Goal: Task Accomplishment & Management: Manage account settings

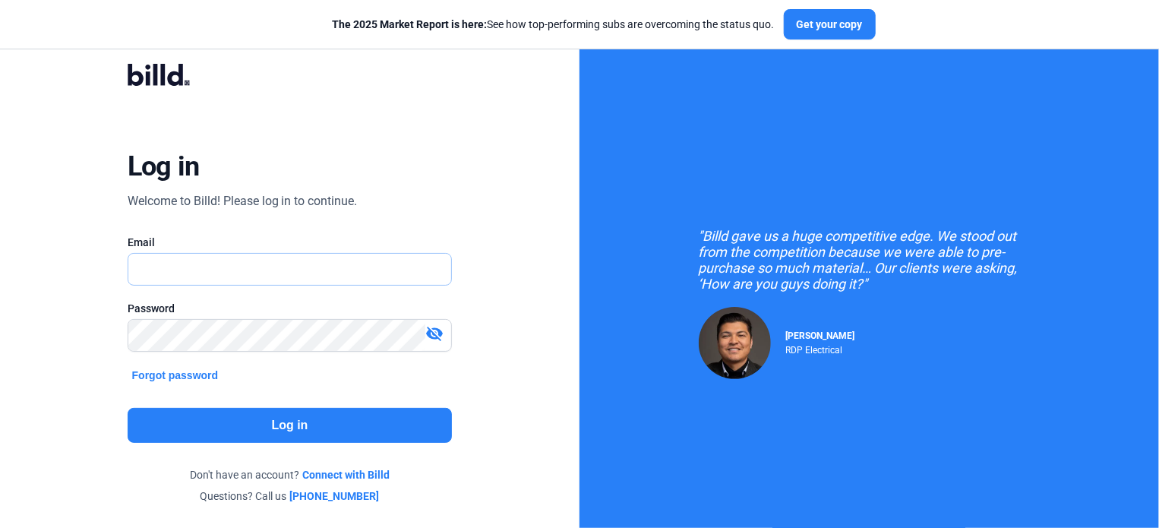
click at [162, 265] on input "text" at bounding box center [281, 269] width 307 height 31
type input "[PERSON_NAME][EMAIL_ADDRESS][DOMAIN_NAME]"
click at [243, 420] on button "Log in" at bounding box center [290, 425] width 325 height 35
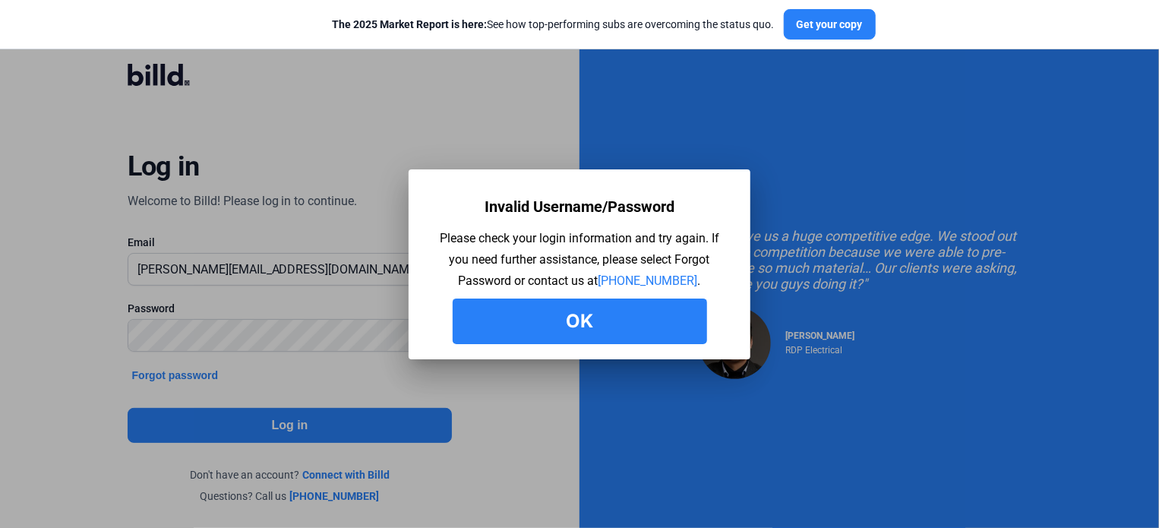
click at [571, 324] on button "Ok" at bounding box center [580, 321] width 254 height 46
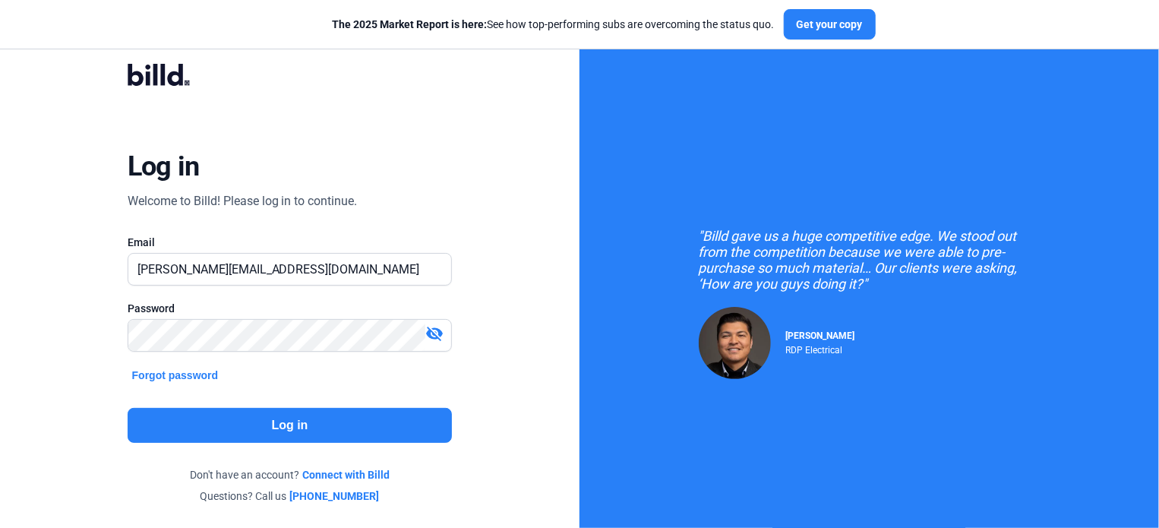
click at [164, 374] on button "Forgot password" at bounding box center [176, 375] width 96 height 17
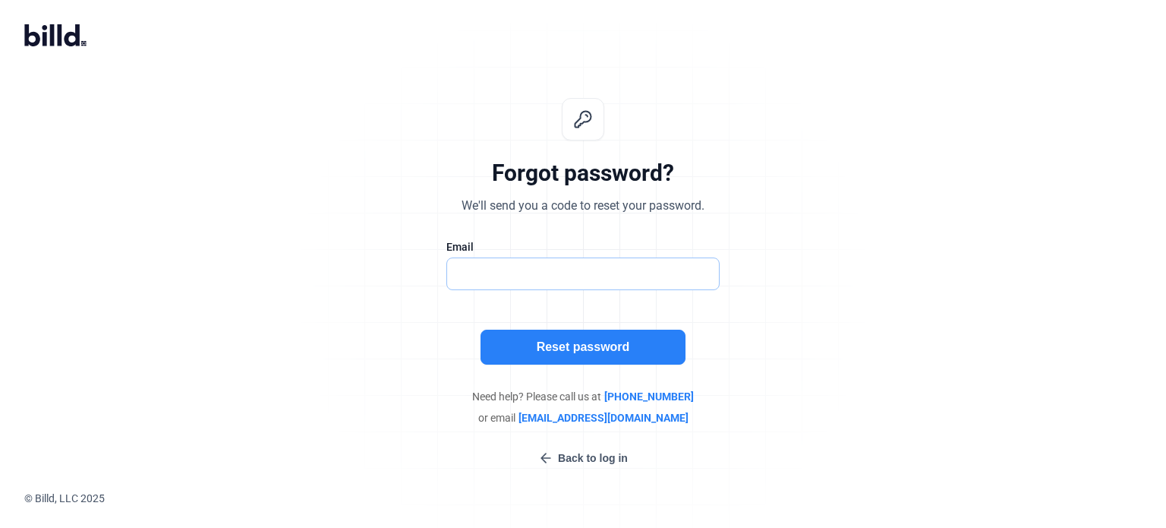
click at [503, 279] on input "text" at bounding box center [583, 273] width 272 height 31
type input "[PERSON_NAME][EMAIL_ADDRESS][DOMAIN_NAME]"
drag, startPoint x: 586, startPoint y: 273, endPoint x: 388, endPoint y: 273, distance: 198.2
click at [388, 273] on div "Forgot password? We'll send you a code to reset your password. Email [PERSON_NA…" at bounding box center [583, 282] width 504 height 417
click at [480, 276] on input "text" at bounding box center [583, 273] width 272 height 31
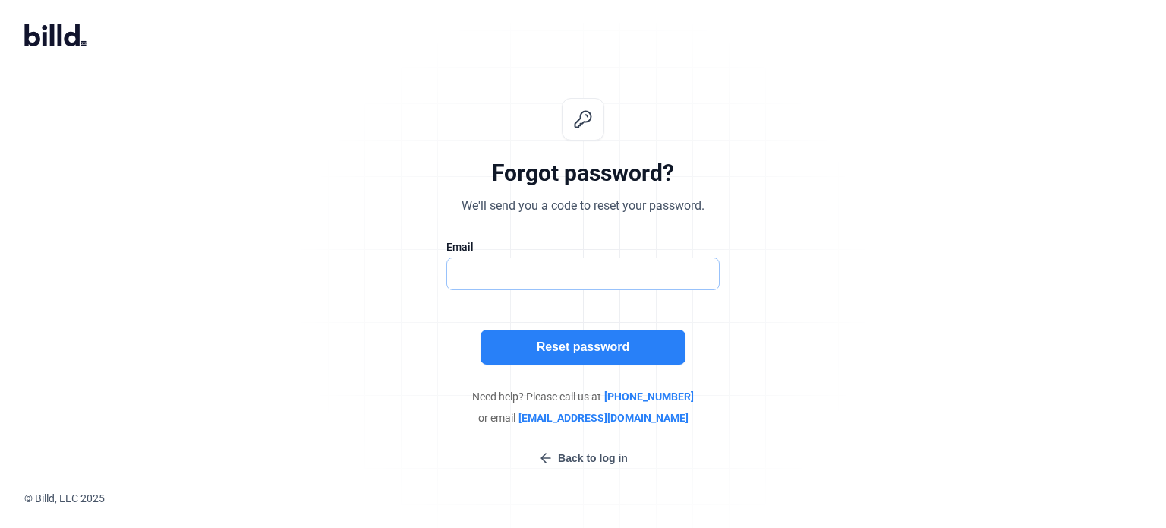
type input "[EMAIL_ADDRESS][DOMAIN_NAME]"
click at [561, 342] on button "Reset password" at bounding box center [583, 347] width 205 height 35
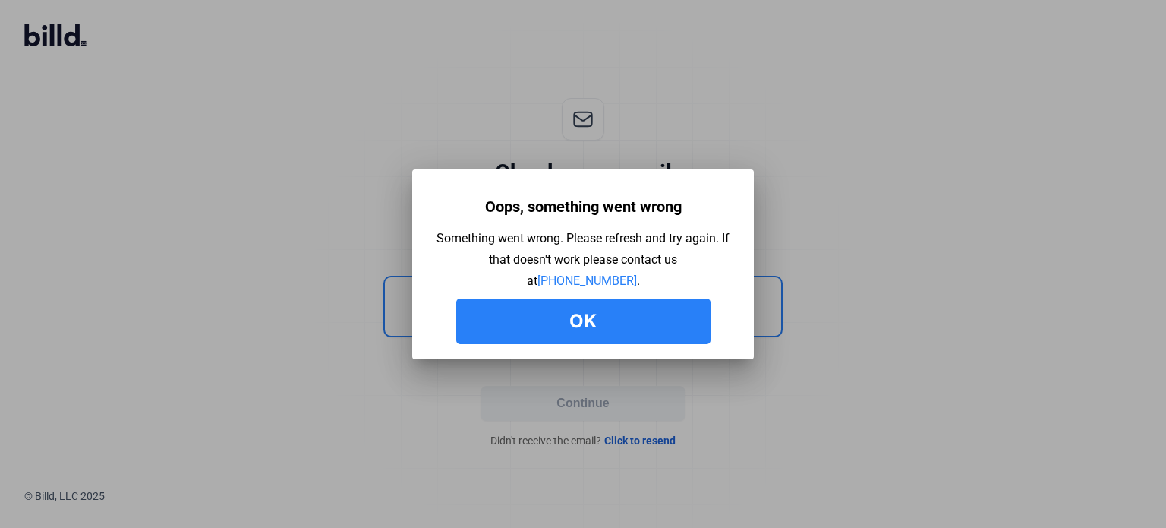
click at [614, 320] on button "Ok" at bounding box center [583, 321] width 254 height 46
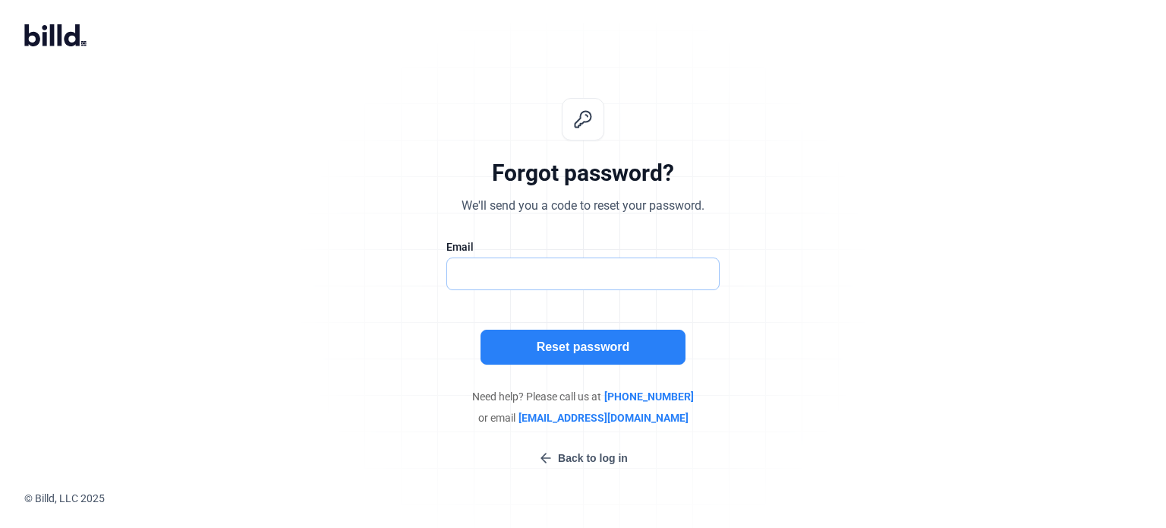
click at [496, 272] on input "text" at bounding box center [575, 273] width 256 height 31
type input "[PERSON_NAME][EMAIL_ADDRESS][DOMAIN_NAME]"
click at [596, 339] on button "Reset password" at bounding box center [583, 347] width 205 height 35
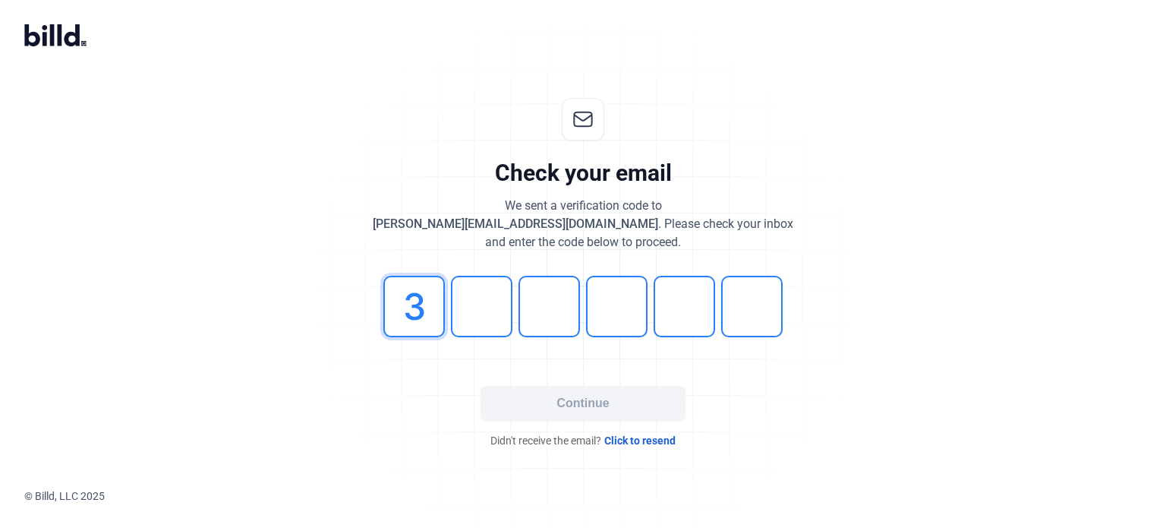
type input "3"
type input "9"
type input "8"
type input "2"
type input "4"
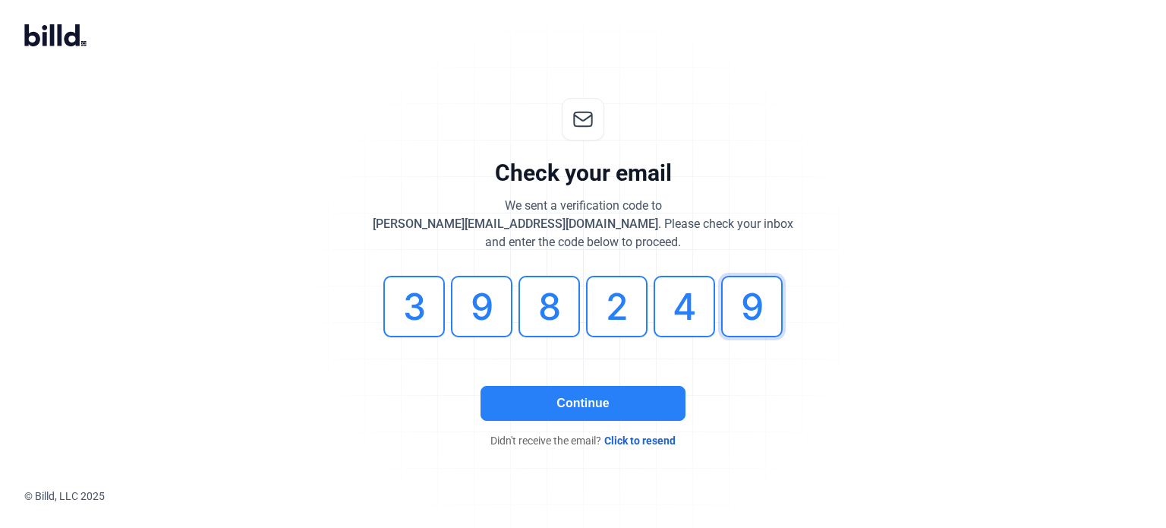
type input "9"
click at [589, 403] on button "Continue" at bounding box center [583, 403] width 205 height 35
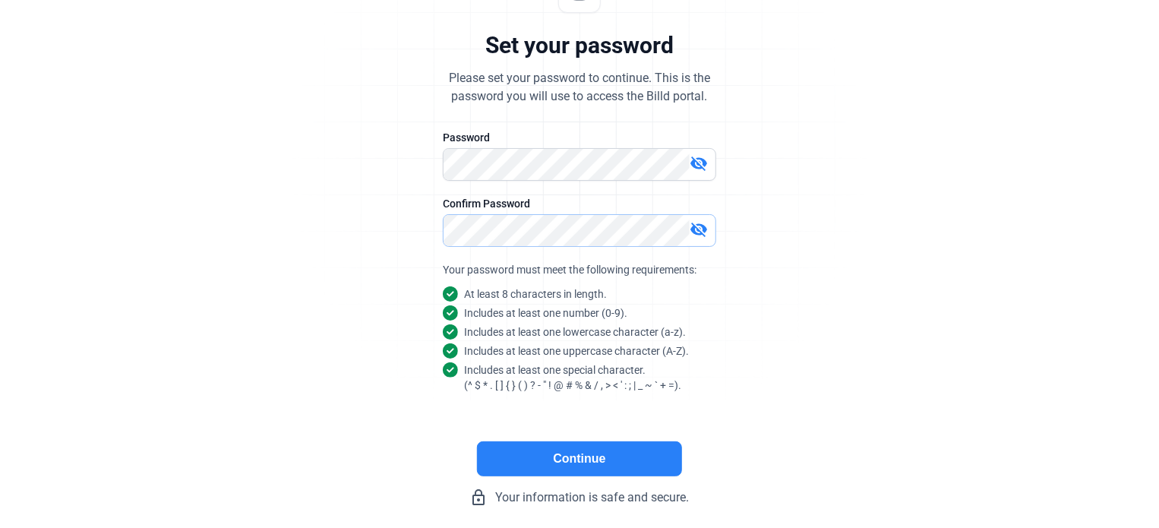
scroll to position [144, 0]
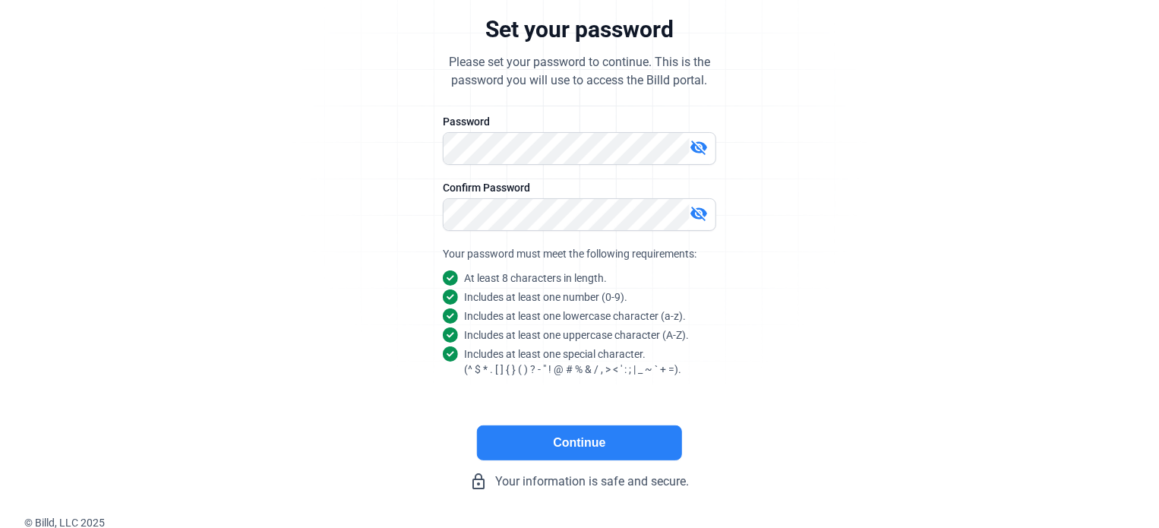
click at [566, 437] on button "Continue" at bounding box center [579, 442] width 205 height 35
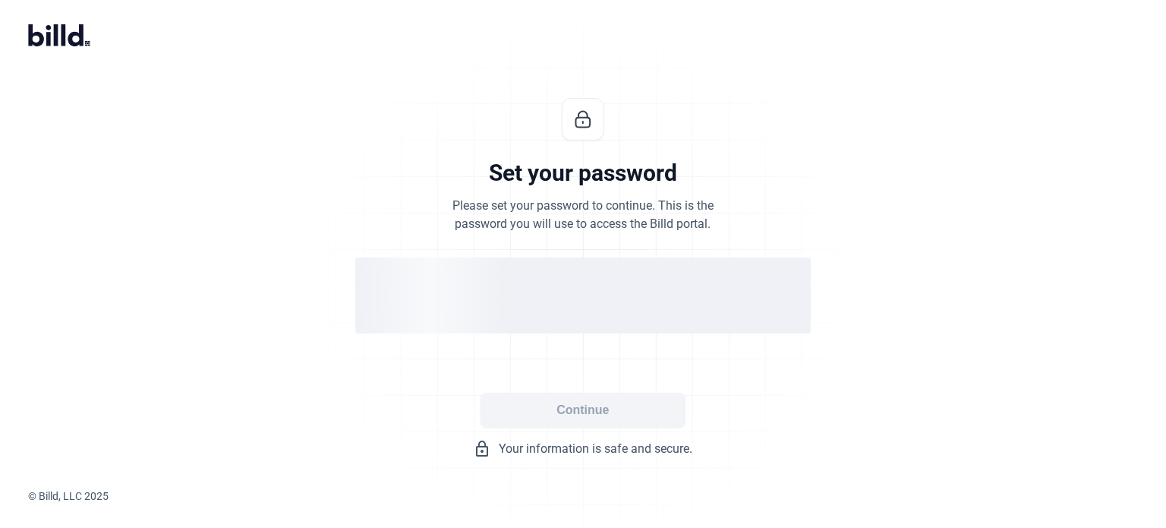
scroll to position [0, 0]
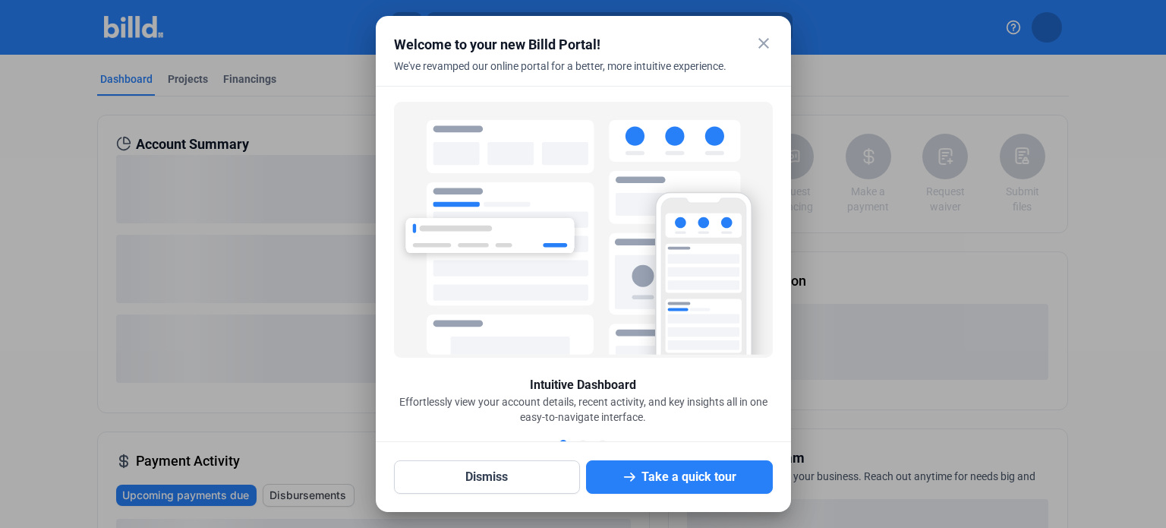
scroll to position [6, 0]
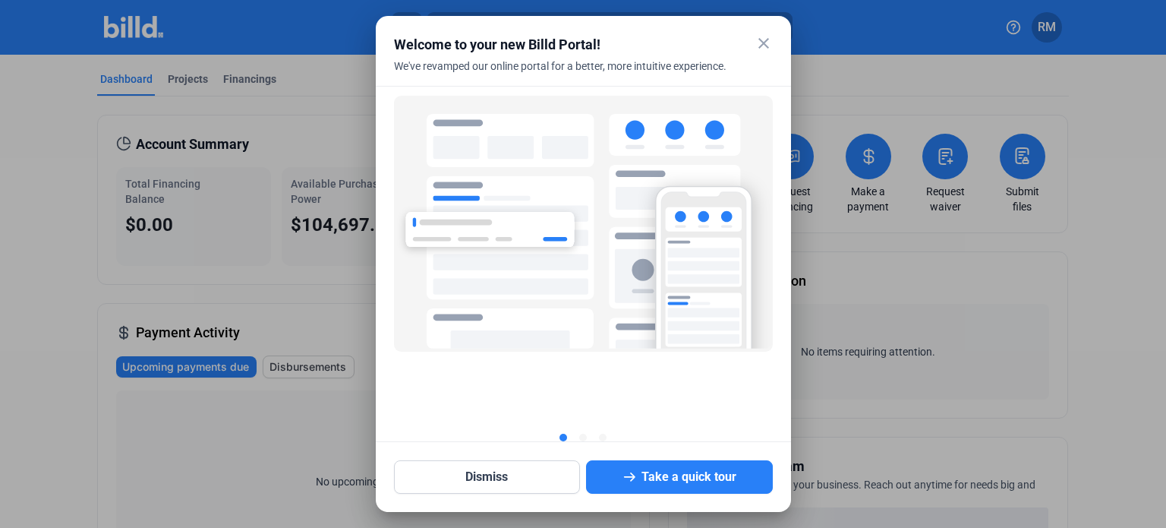
click at [764, 39] on mat-icon "close" at bounding box center [764, 43] width 18 height 18
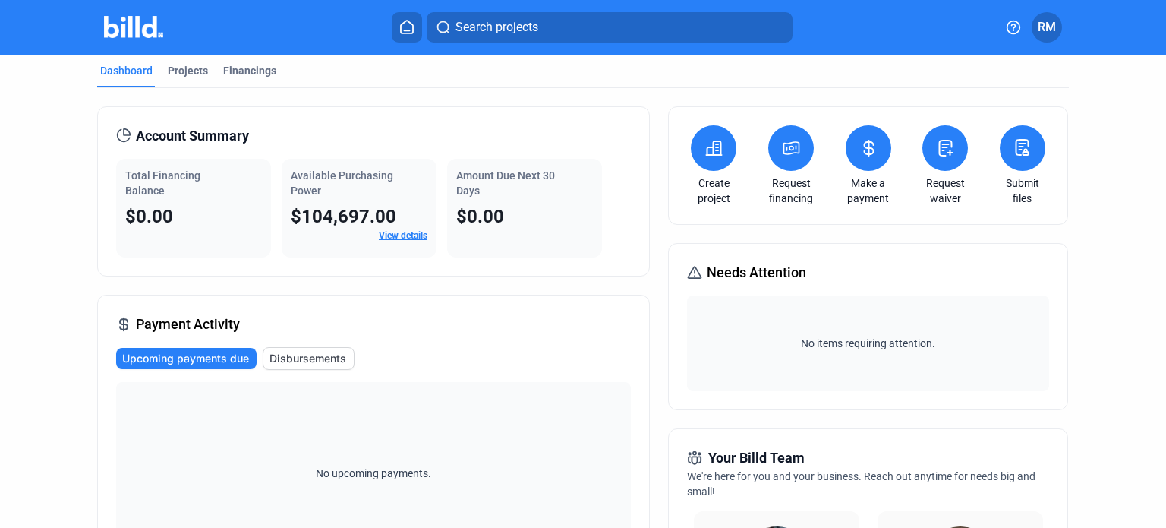
scroll to position [0, 0]
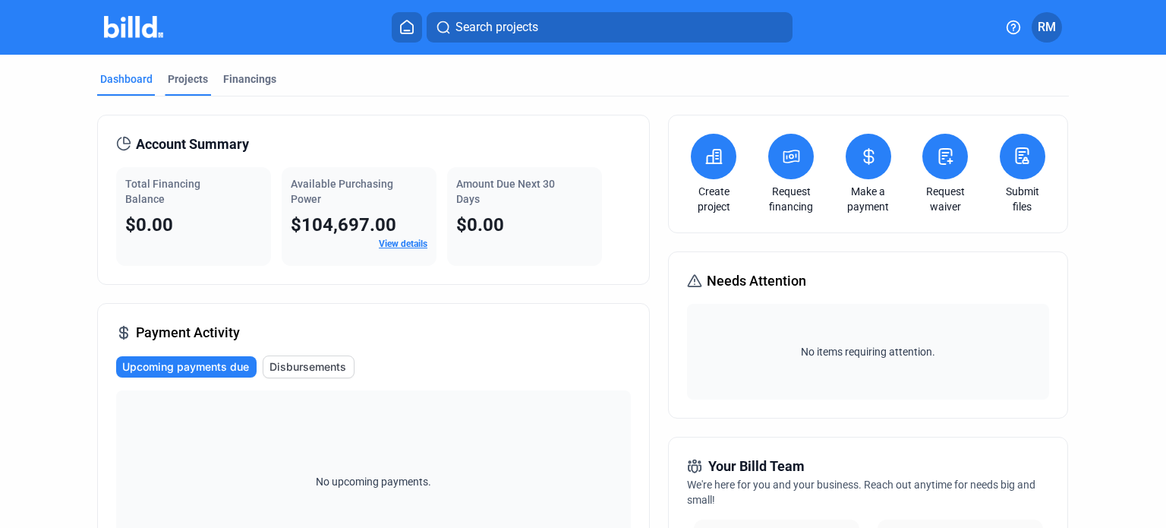
click at [181, 72] on div "Projects" at bounding box center [188, 78] width 40 height 15
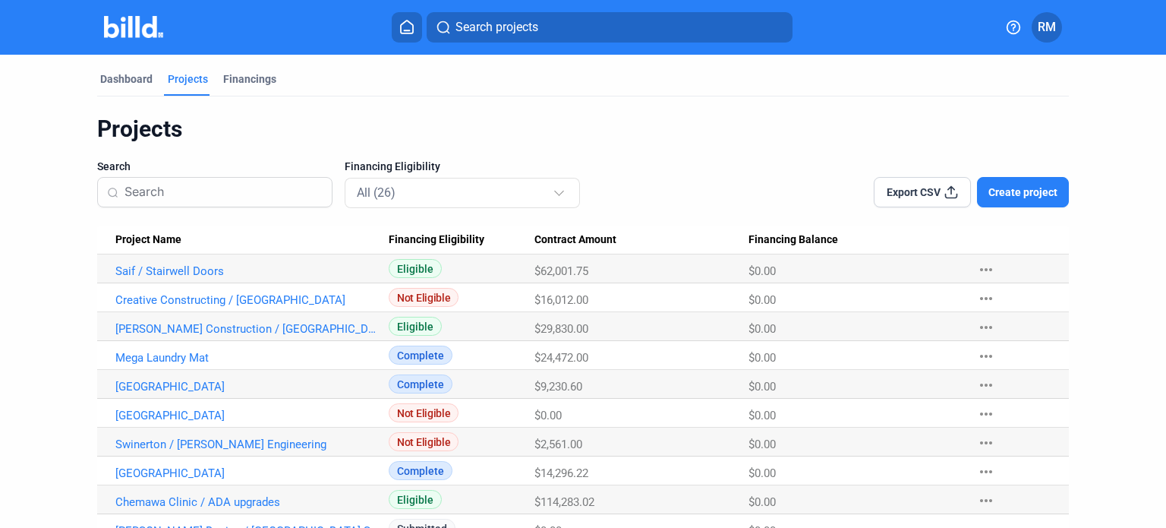
scroll to position [76, 0]
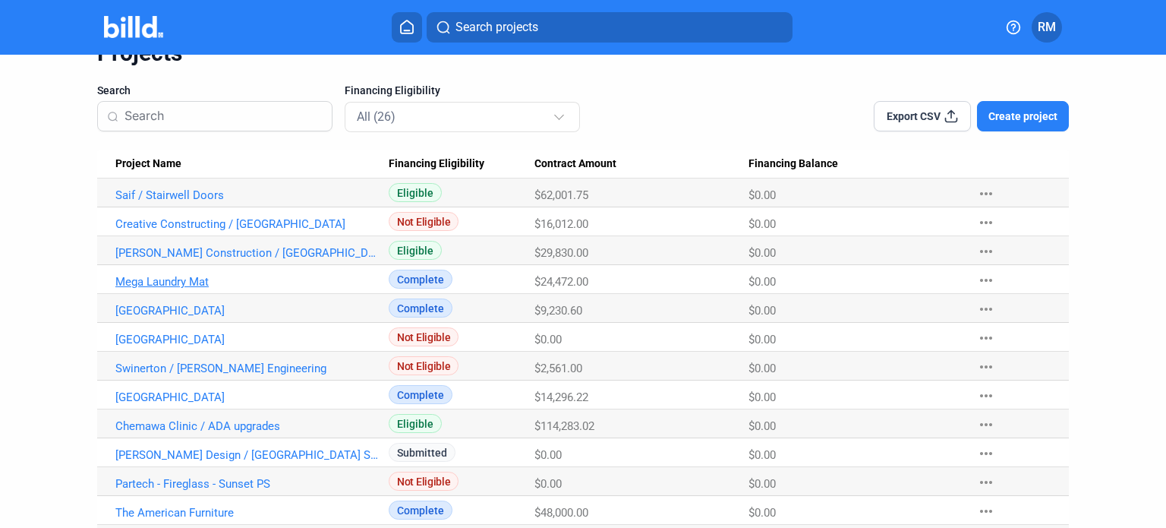
click at [164, 202] on link "Mega Laundry Mat" at bounding box center [246, 195] width 263 height 14
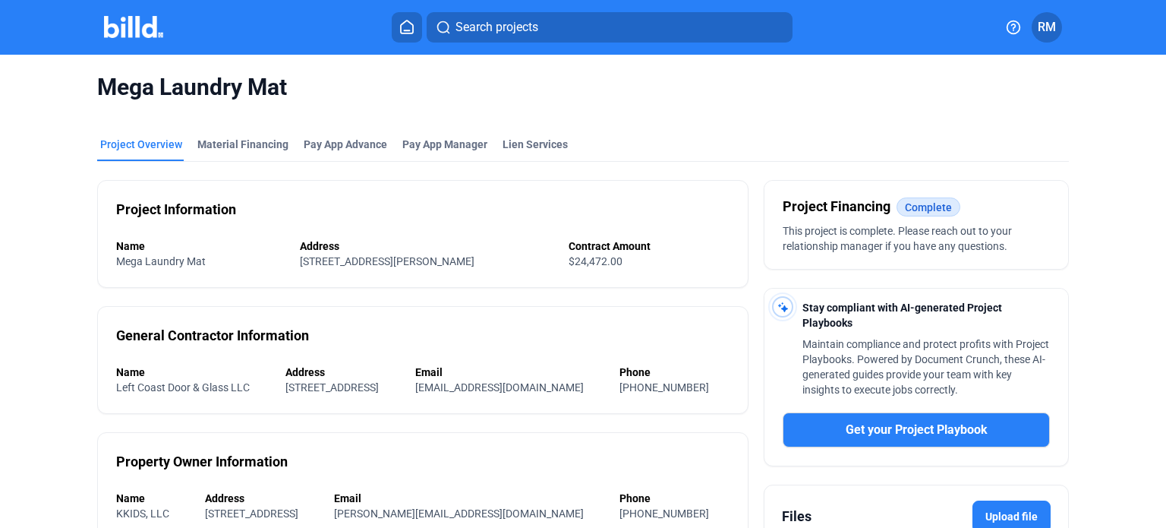
scroll to position [164, 0]
